Goal: Check status

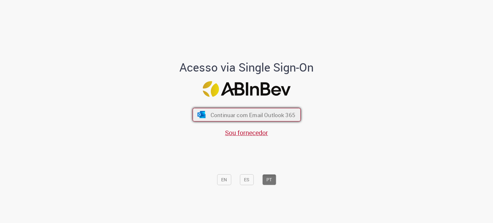
click at [226, 114] on span "Continuar com Email Outlook 365" at bounding box center [252, 114] width 85 height 7
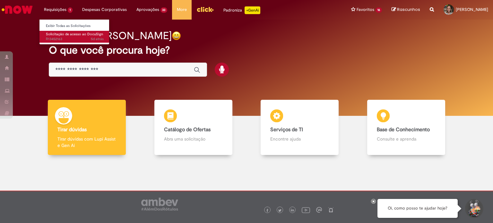
click at [57, 34] on span "Solicitação de acesso ao DocuSign" at bounding box center [74, 34] width 57 height 5
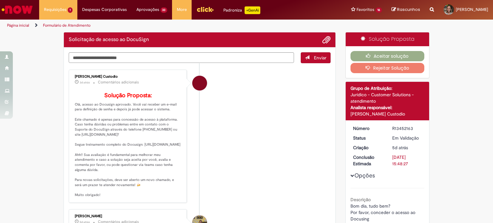
click at [277, 164] on li "[PERSON_NAME] Custodio 3d atrás 3 dias atrás Comentários adicionais Solução Pro…" at bounding box center [200, 136] width 262 height 133
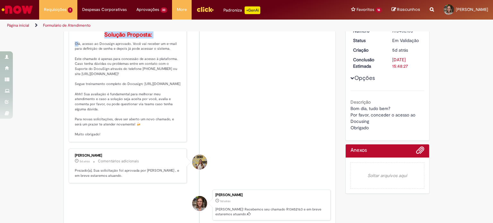
scroll to position [177, 0]
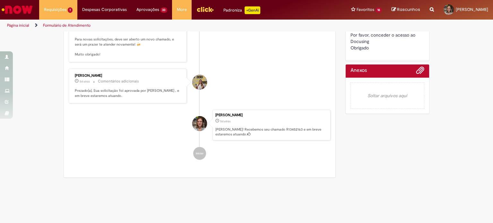
drag, startPoint x: 72, startPoint y: 118, endPoint x: 150, endPoint y: 73, distance: 89.9
click at [150, 57] on p "Solução Proposta: Olá, acesso ao Docusign aprovado. Você vai receber um e-mail …" at bounding box center [128, 4] width 107 height 105
copy p "Olá, acesso ao Docusign aprovado. Você vai receber um e-mail para definição de …"
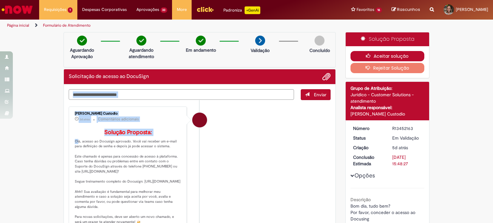
click at [380, 57] on button "Aceitar solução" at bounding box center [387, 56] width 74 height 10
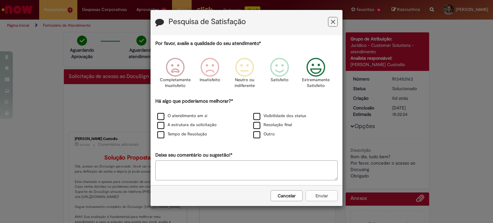
click at [317, 70] on icon "Feedback" at bounding box center [316, 67] width 24 height 19
click at [173, 117] on label "O atendimento em si" at bounding box center [182, 116] width 50 height 6
click at [320, 196] on button "Enviar" at bounding box center [321, 195] width 32 height 11
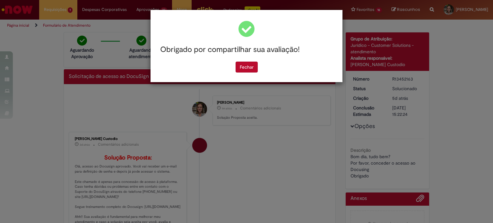
click div "Obrigado por compartilhar sua avaliação! [GEOGRAPHIC_DATA]"
click button "Fechar"
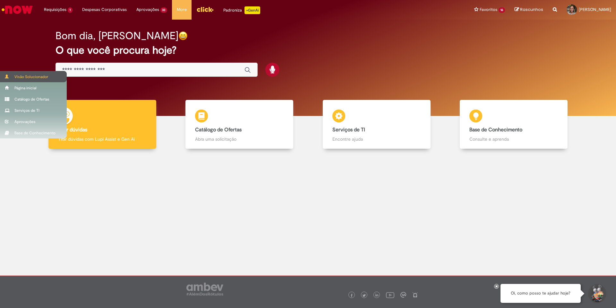
click at [9, 76] on span at bounding box center [7, 76] width 5 height 4
